Goal: Information Seeking & Learning: Learn about a topic

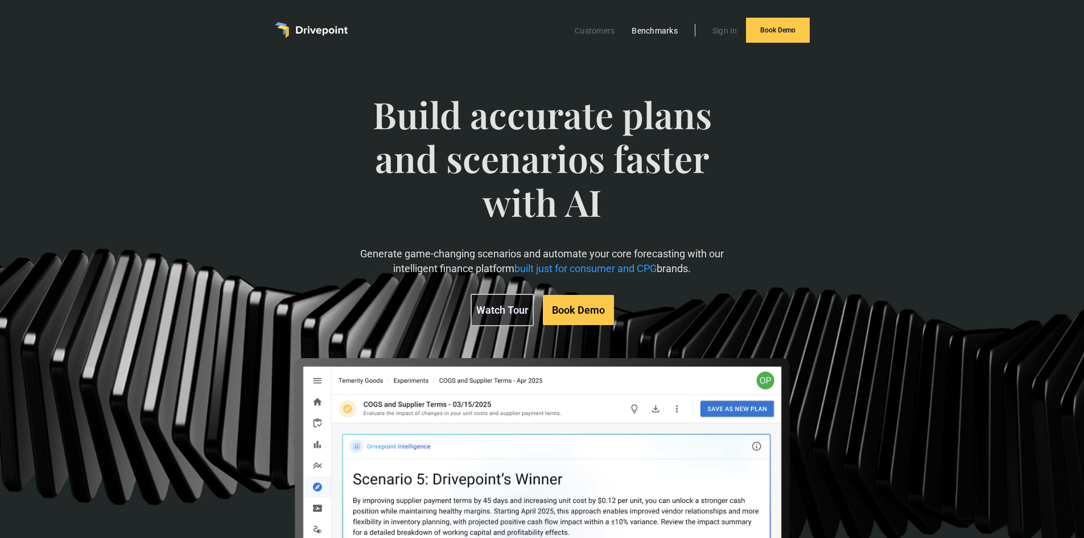
click at [679, 31] on link "Benchmarks" at bounding box center [654, 30] width 57 height 15
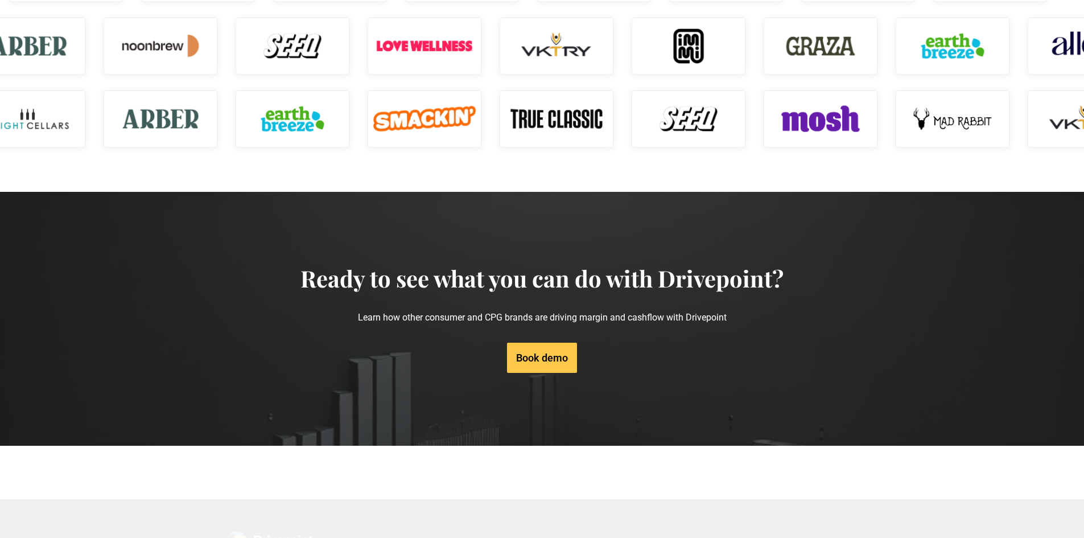
scroll to position [1708, 0]
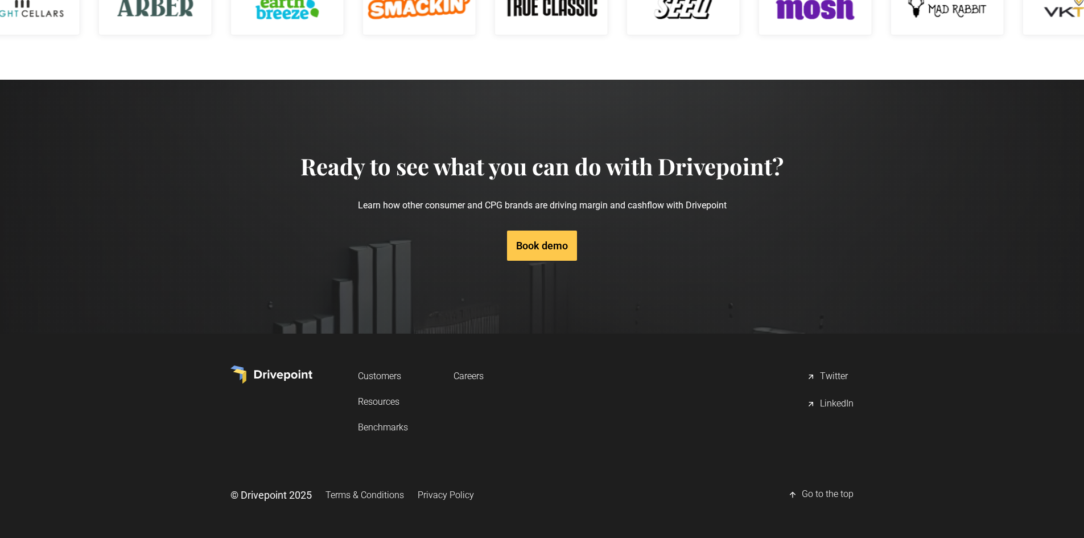
click at [389, 404] on link "Resources" at bounding box center [383, 401] width 50 height 21
